Goal: Task Accomplishment & Management: Use online tool/utility

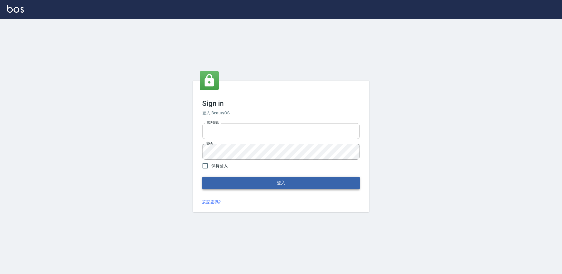
type input "27222158"
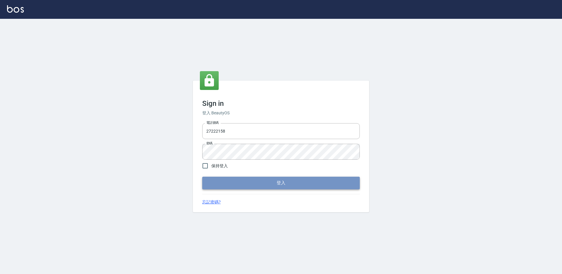
click at [239, 180] on button "登入" at bounding box center [280, 183] width 157 height 12
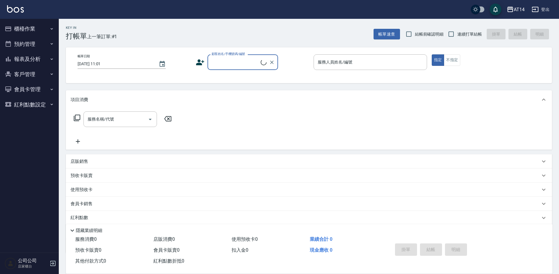
click at [21, 29] on button "櫃檯作業" at bounding box center [29, 28] width 54 height 15
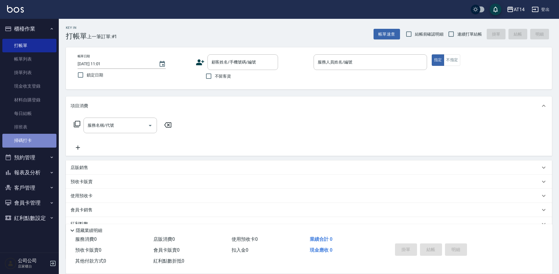
click at [31, 136] on link "掃碼打卡" at bounding box center [29, 141] width 54 height 14
